Goal: Find specific page/section: Find specific page/section

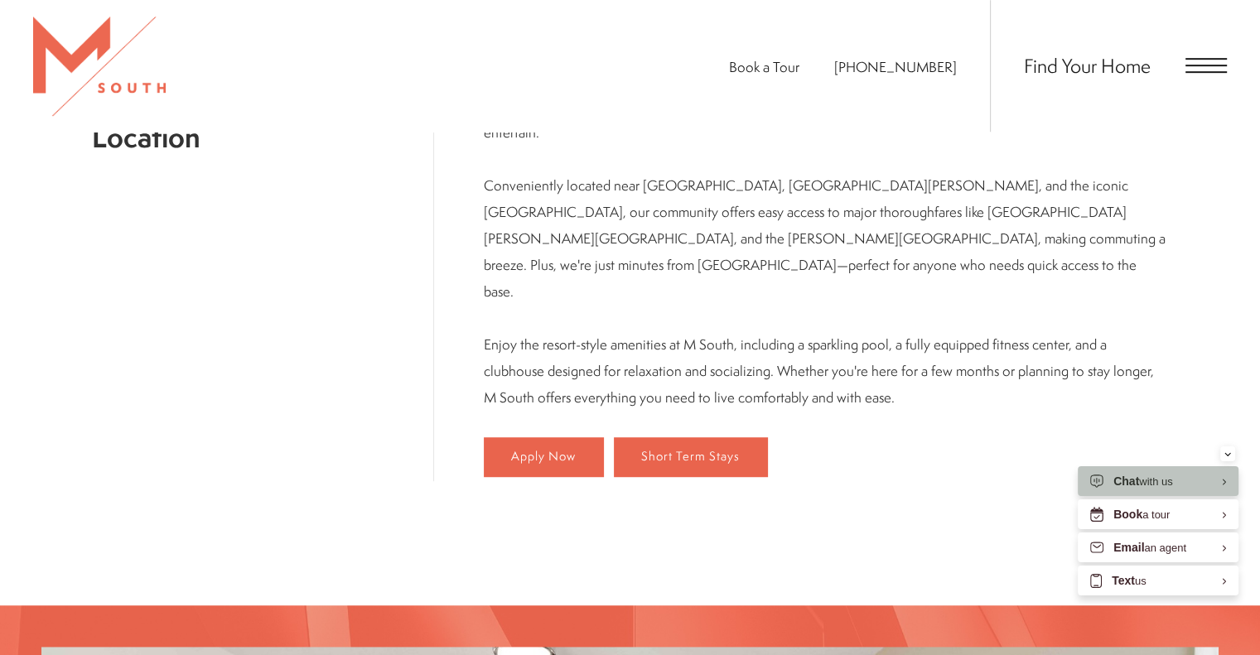
scroll to position [890, 0]
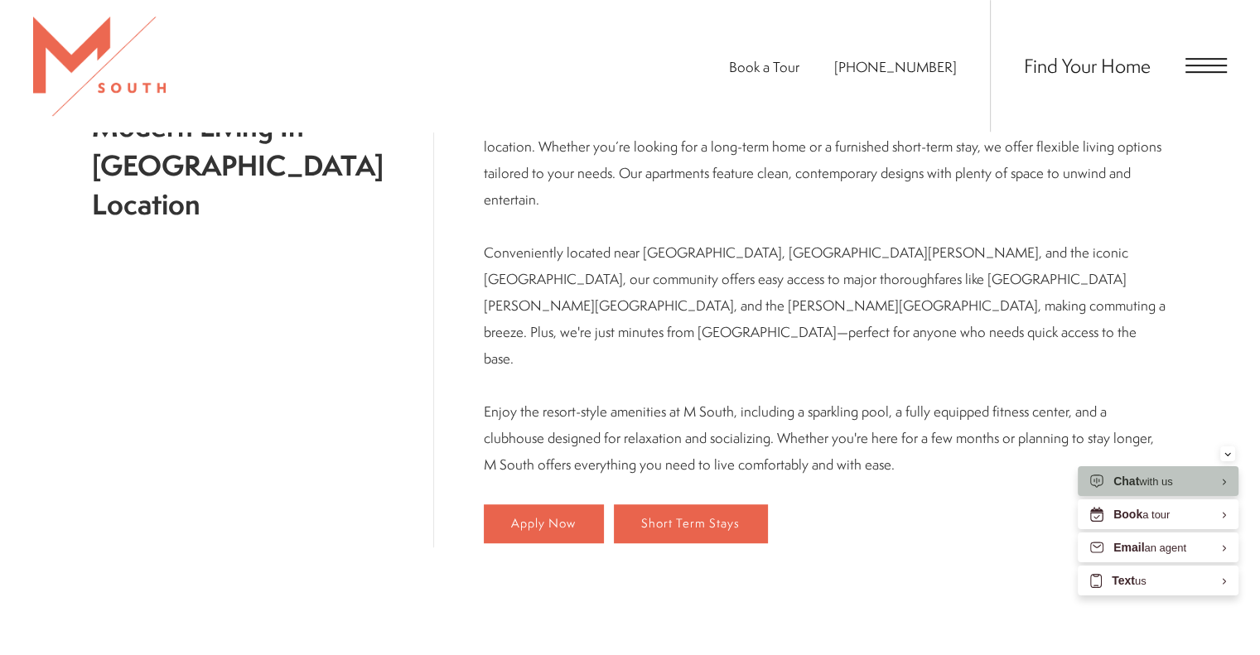
click at [1213, 62] on span "Open Menu" at bounding box center [1205, 65] width 41 height 15
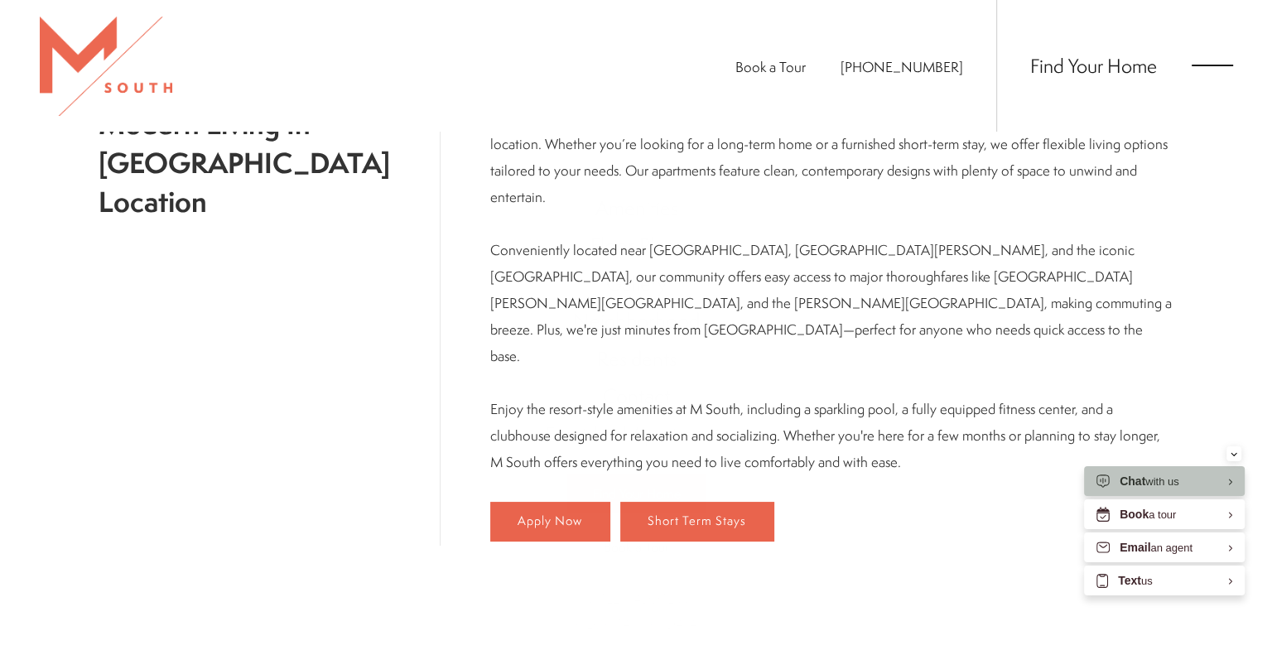
scroll to position [0, 0]
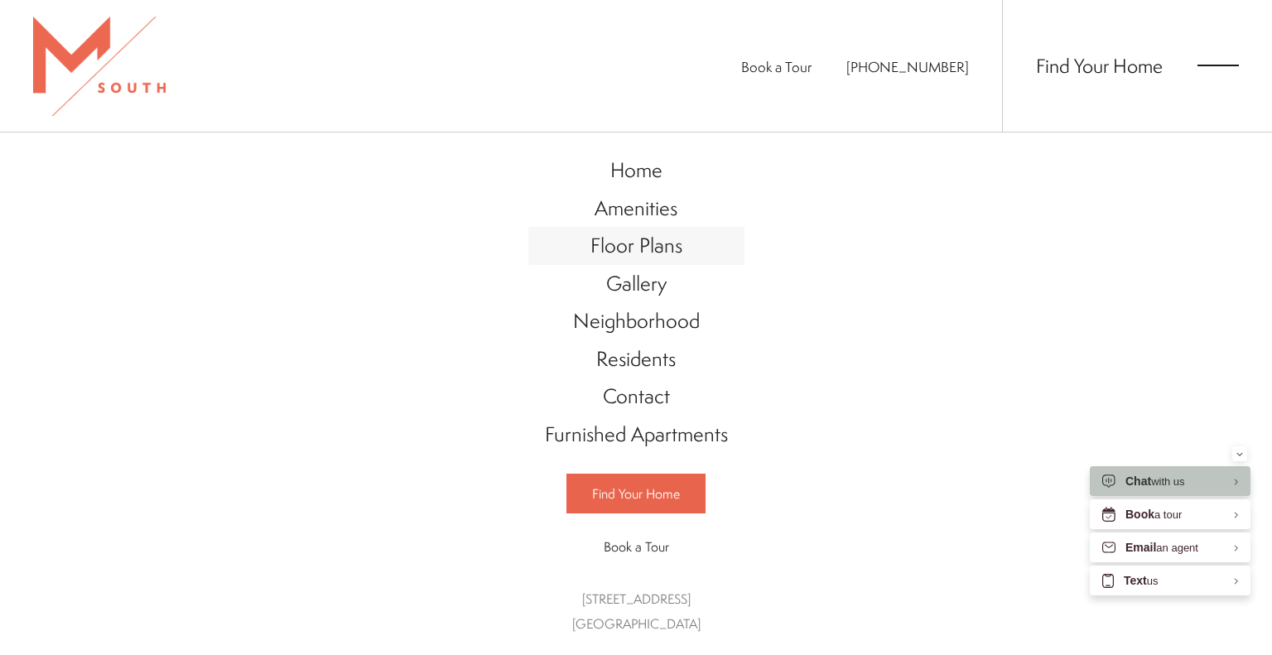
click at [615, 239] on span "Floor Plans" at bounding box center [637, 245] width 92 height 28
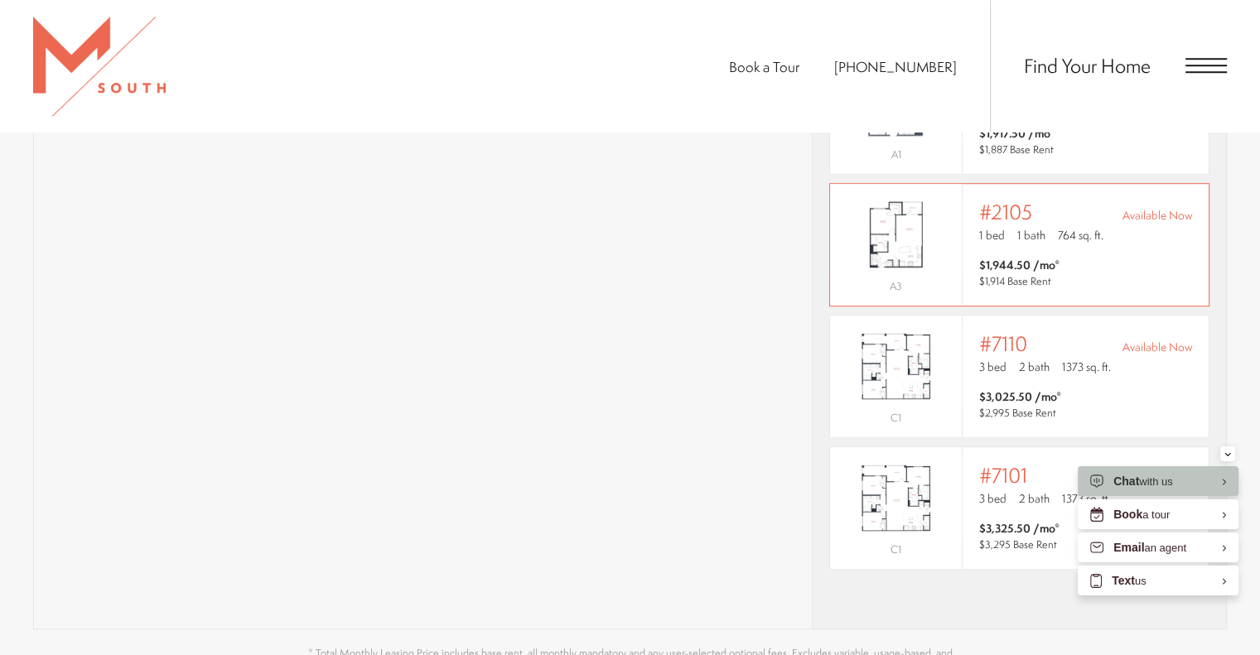
scroll to position [994, 0]
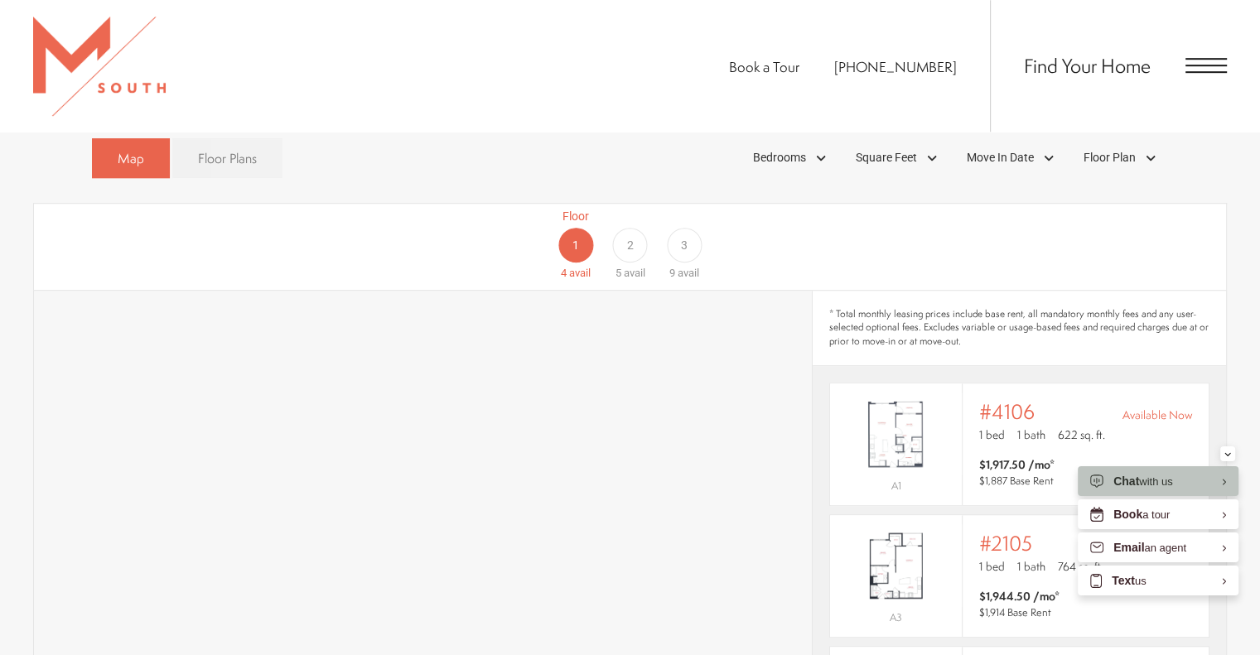
click at [248, 149] on span "Floor Plans" at bounding box center [227, 158] width 59 height 19
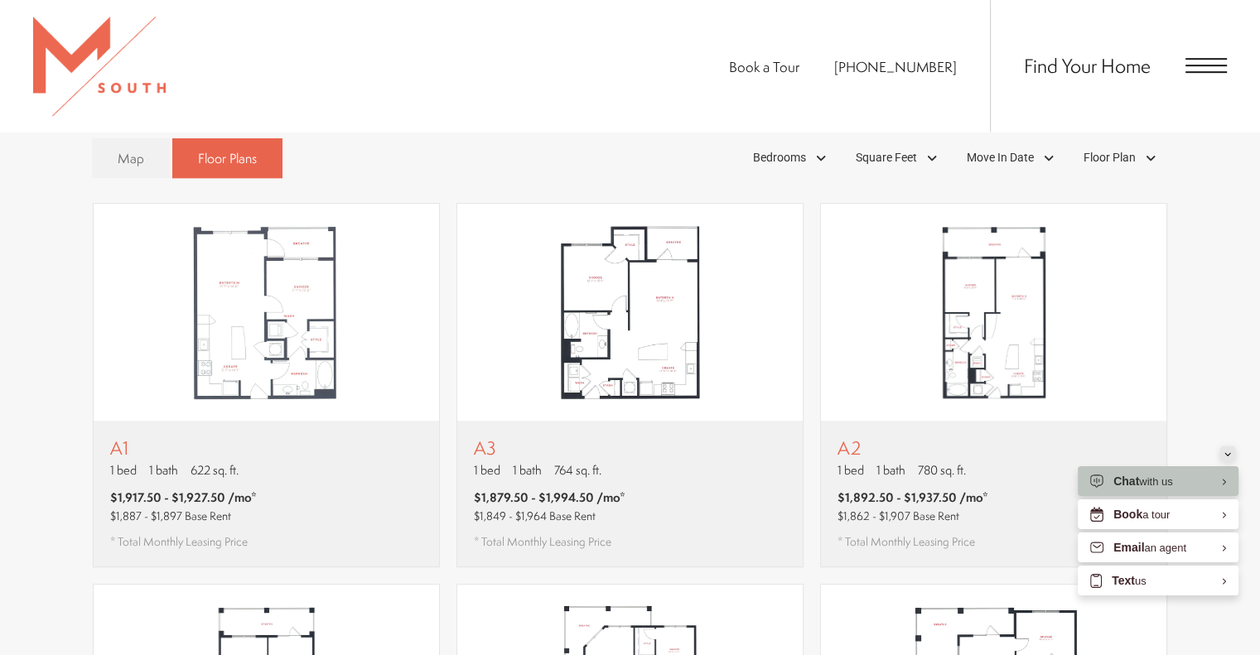
click at [1223, 455] on button "Minimize" at bounding box center [1227, 453] width 15 height 15
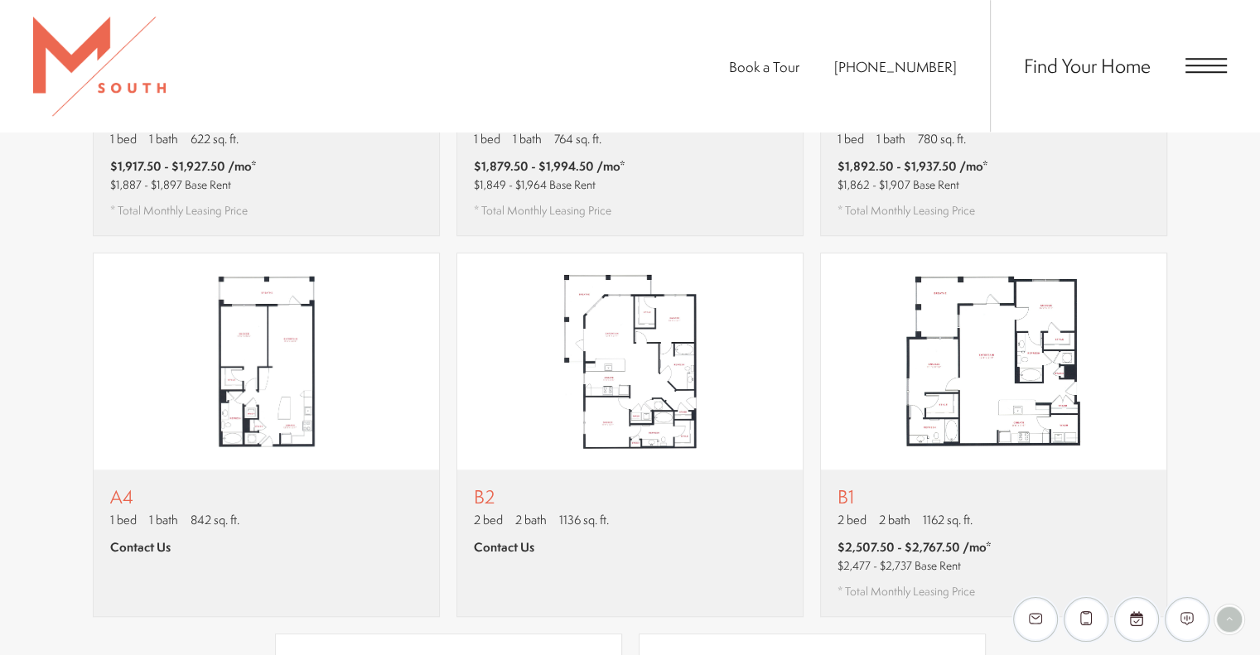
scroll to position [911, 0]
